Goal: Find contact information: Find contact information

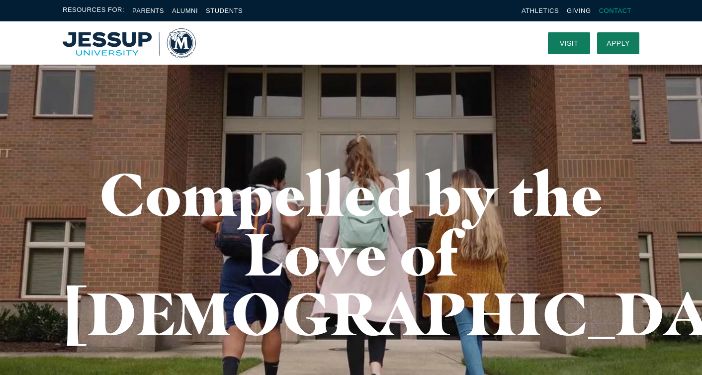
click at [619, 10] on link "Contact" at bounding box center [615, 10] width 32 height 7
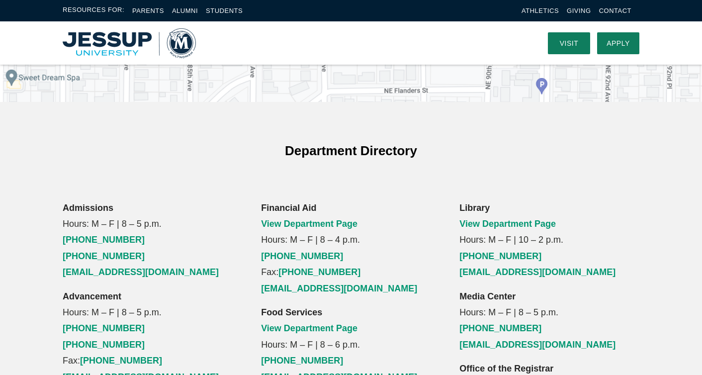
scroll to position [558, 0]
